Goal: Ask a question

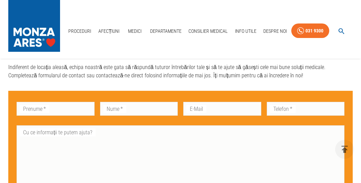
scroll to position [269, 0]
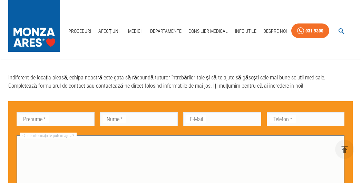
click at [96, 150] on textarea "Cu ce informații te putem ajuta?" at bounding box center [180, 166] width 318 height 56
type textarea "d"
click at [60, 146] on textarea "dOMNUL DOCTOR [PERSON_NAME] face consultații" at bounding box center [180, 166] width 318 height 56
click at [40, 145] on textarea "dOMNUL doctor [PERSON_NAME] face consultații" at bounding box center [180, 166] width 318 height 56
click at [108, 143] on textarea "Domnul doctor [PERSON_NAME] face consultații" at bounding box center [180, 166] width 318 height 56
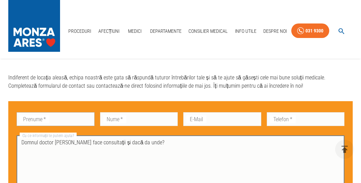
type textarea "Domnul doctor [PERSON_NAME] face consultații și dacă da unde?"
click at [46, 126] on input "Prenume   *" at bounding box center [56, 119] width 78 height 14
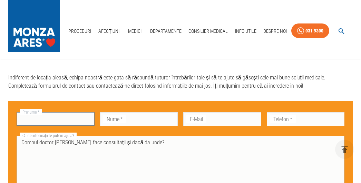
type input "ALI"
click at [136, 123] on input "Nume   *" at bounding box center [139, 119] width 78 height 14
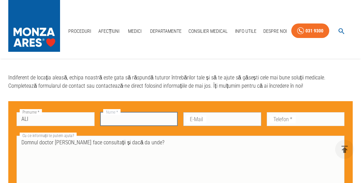
click at [216, 124] on input "E-Mail" at bounding box center [222, 119] width 78 height 14
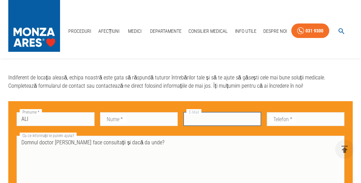
type input "[EMAIL_ADDRESS][DOMAIN_NAME]"
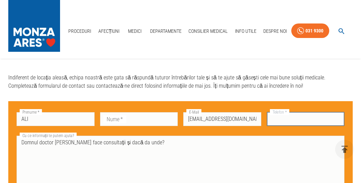
click at [298, 123] on input "Telefon   *" at bounding box center [306, 119] width 78 height 14
type input "0723 326 844"
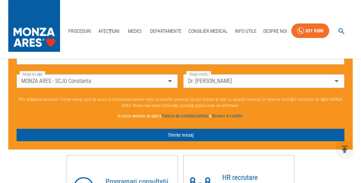
scroll to position [407, 0]
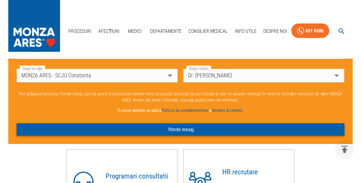
click at [189, 132] on button "Trimite mesaj" at bounding box center [181, 129] width 328 height 13
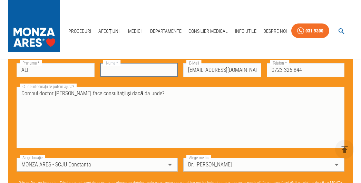
scroll to position [315, 0]
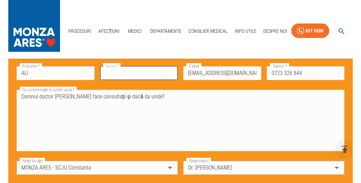
click at [112, 78] on input "Nume   *" at bounding box center [139, 73] width 78 height 14
type input "BEAZIT"
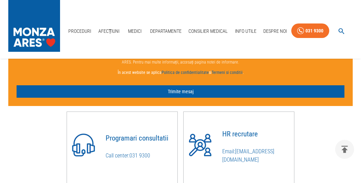
scroll to position [453, 0]
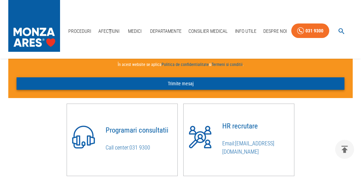
click at [177, 86] on button "Trimite mesaj" at bounding box center [181, 83] width 328 height 13
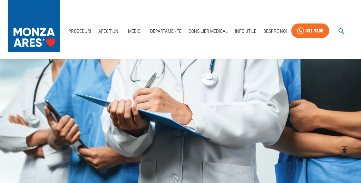
scroll to position [0, 0]
